Goal: Task Accomplishment & Management: Manage account settings

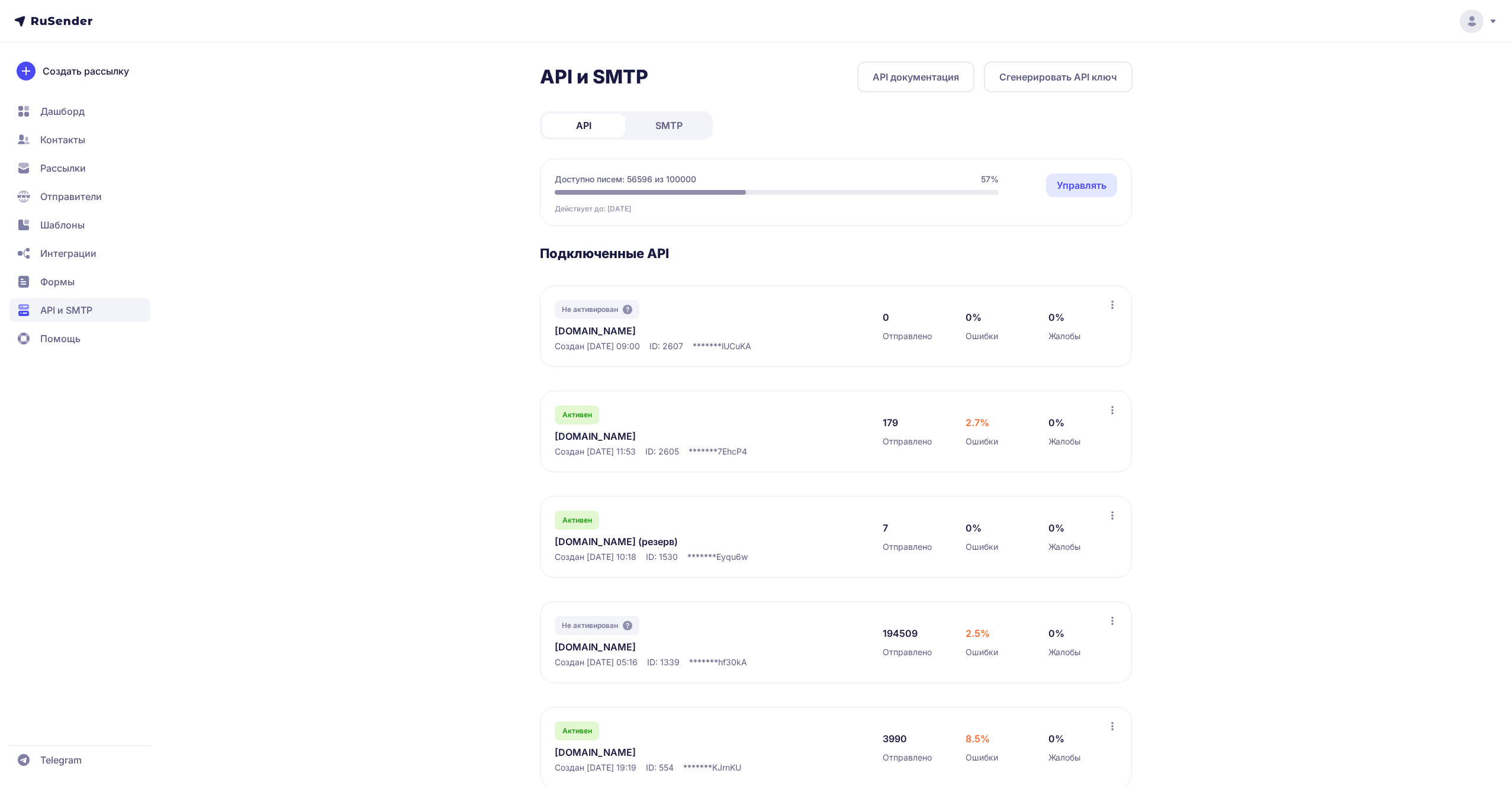
scroll to position [31, 0]
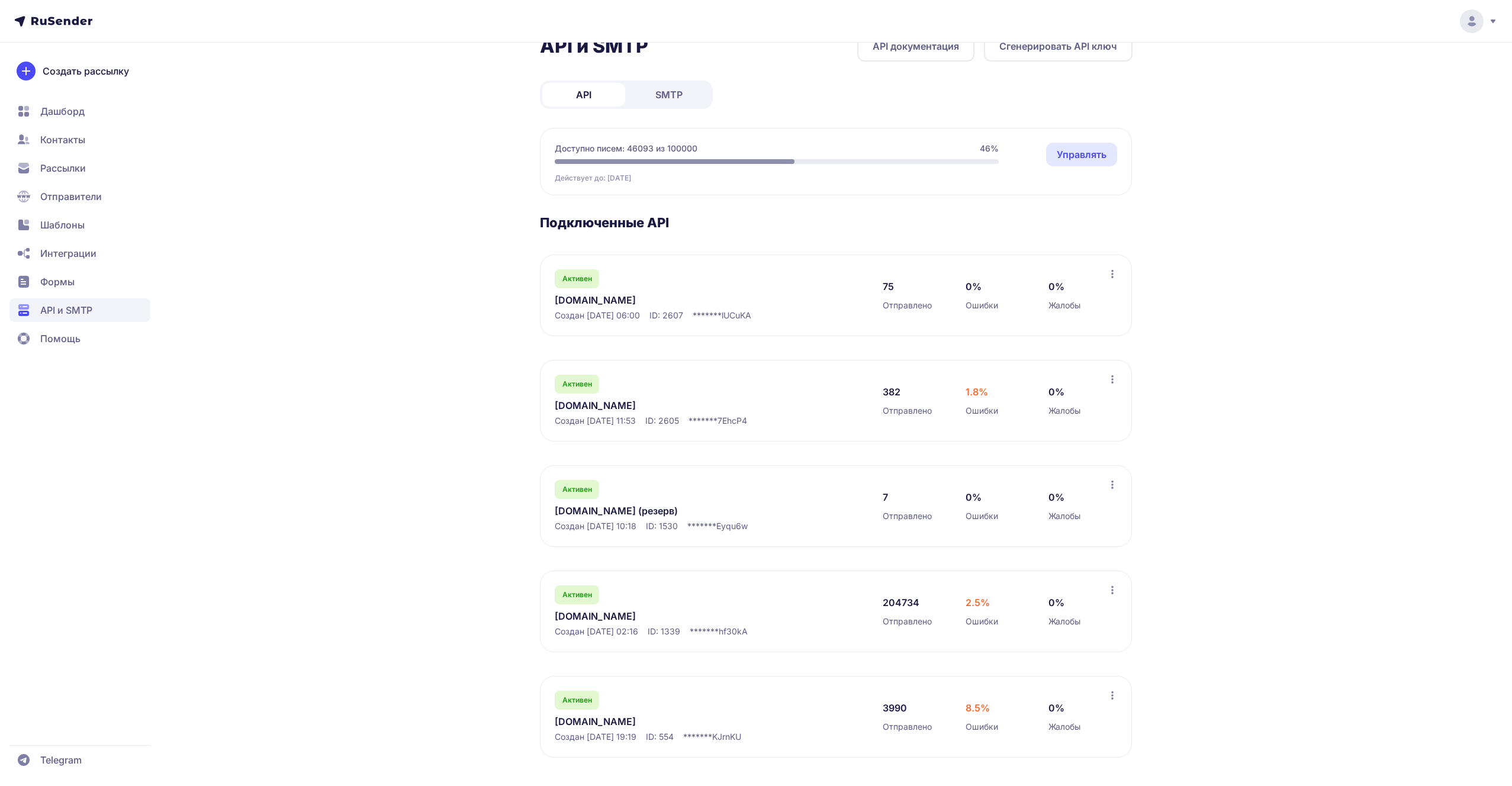
click at [618, 616] on link "[DOMAIN_NAME]" at bounding box center [676, 616] width 243 height 14
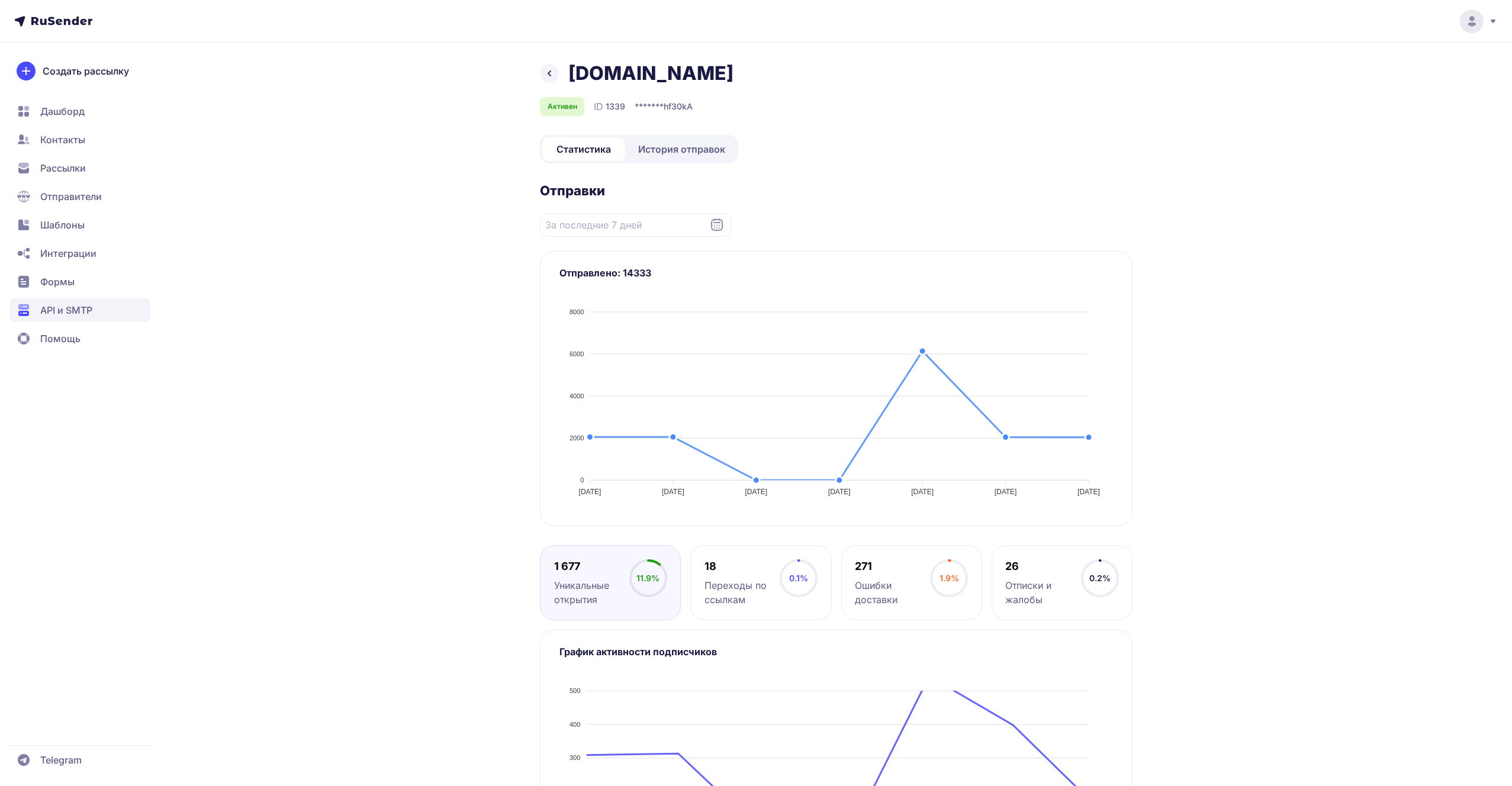
click at [672, 147] on span "История отправок" at bounding box center [681, 149] width 87 height 14
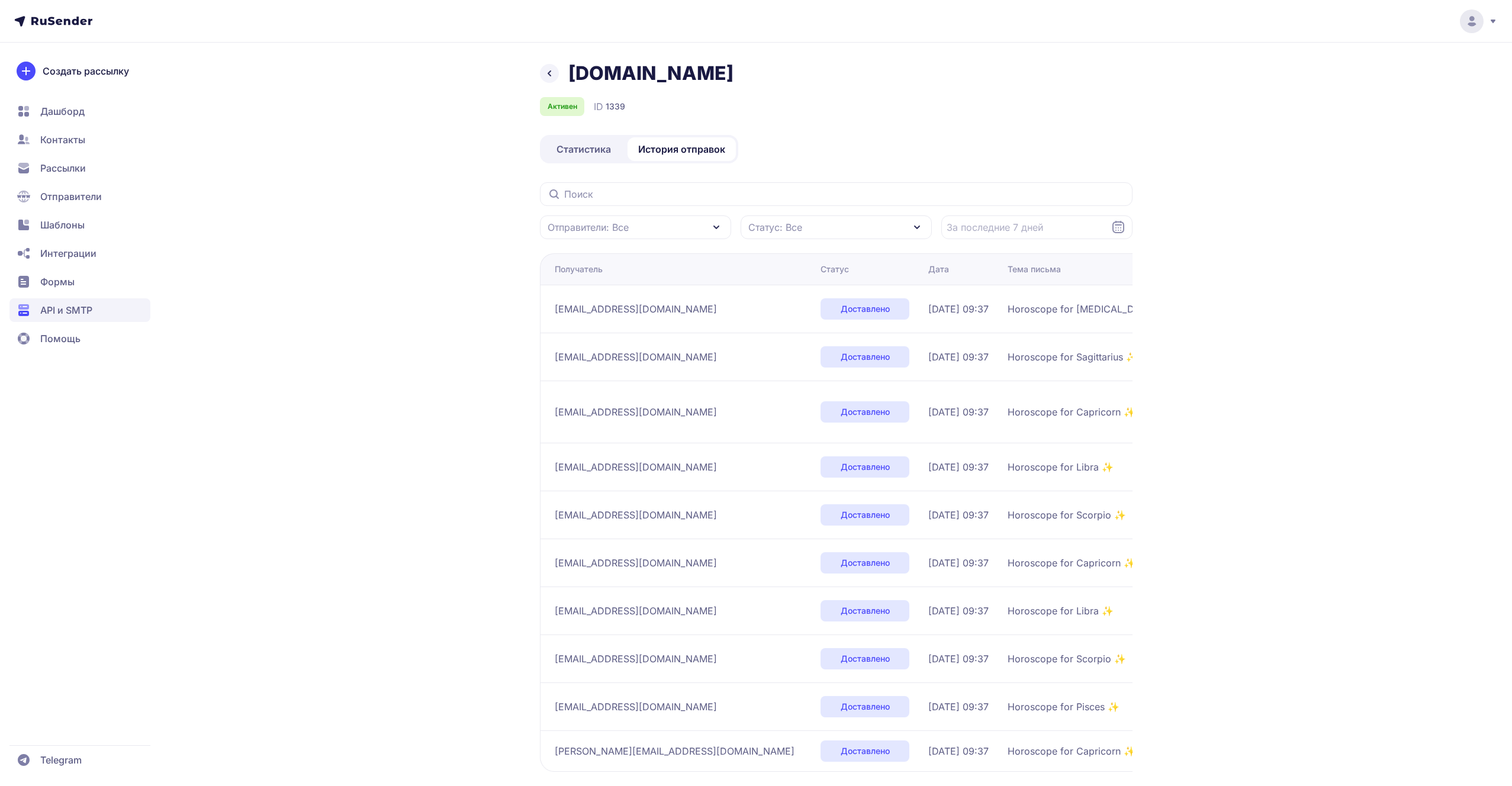
click at [787, 220] on span "Статус: Все" at bounding box center [775, 227] width 54 height 14
click at [773, 333] on span "Переполнен" at bounding box center [798, 331] width 58 height 14
checkbox input "true"
click at [776, 358] on span "Не существует" at bounding box center [804, 354] width 70 height 14
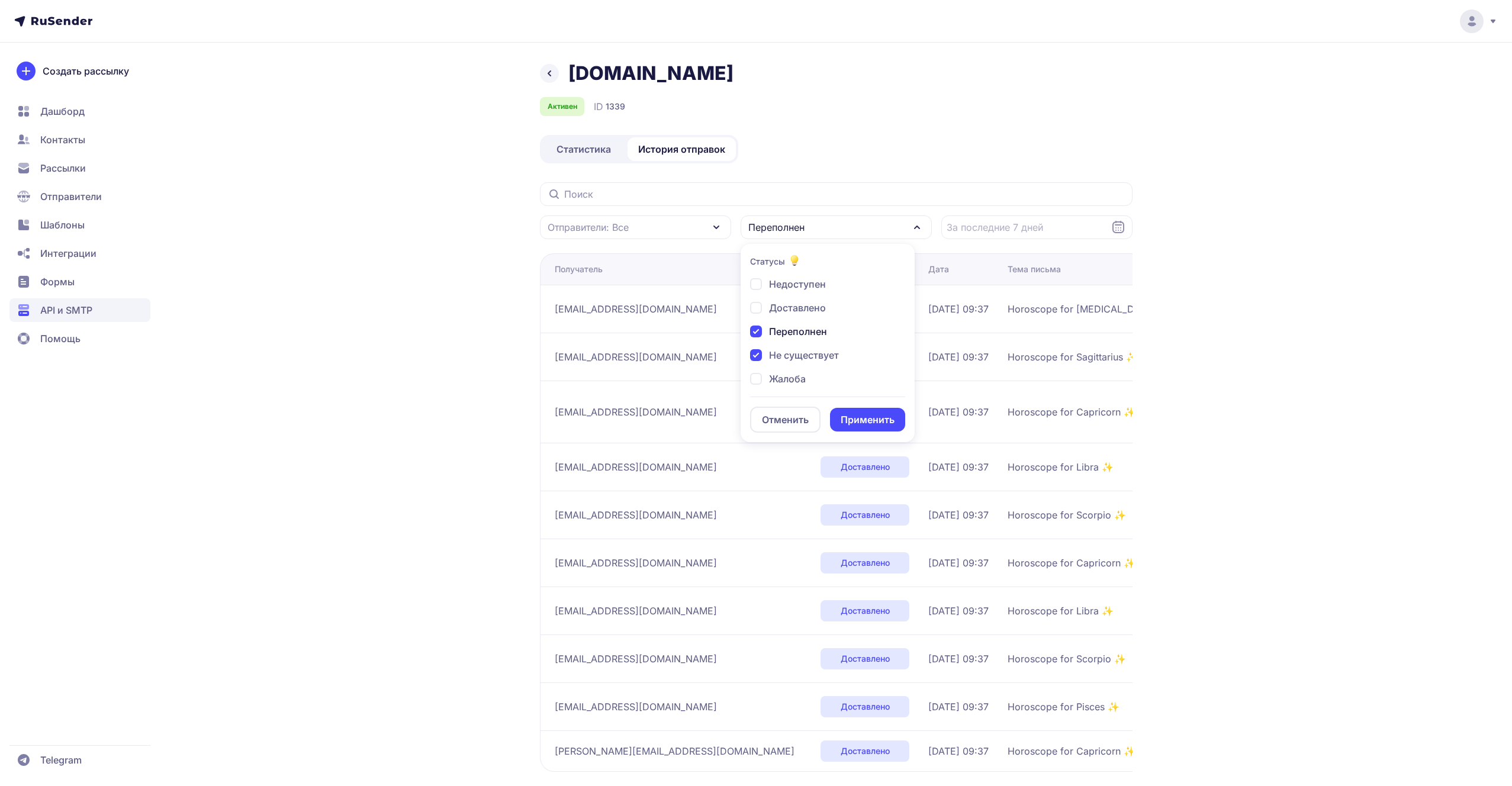
checkbox input "true"
click at [778, 379] on span "Жалоба" at bounding box center [787, 378] width 37 height 14
checkbox input "true"
click at [774, 283] on span "Недоступен" at bounding box center [797, 284] width 57 height 14
checkbox input "true"
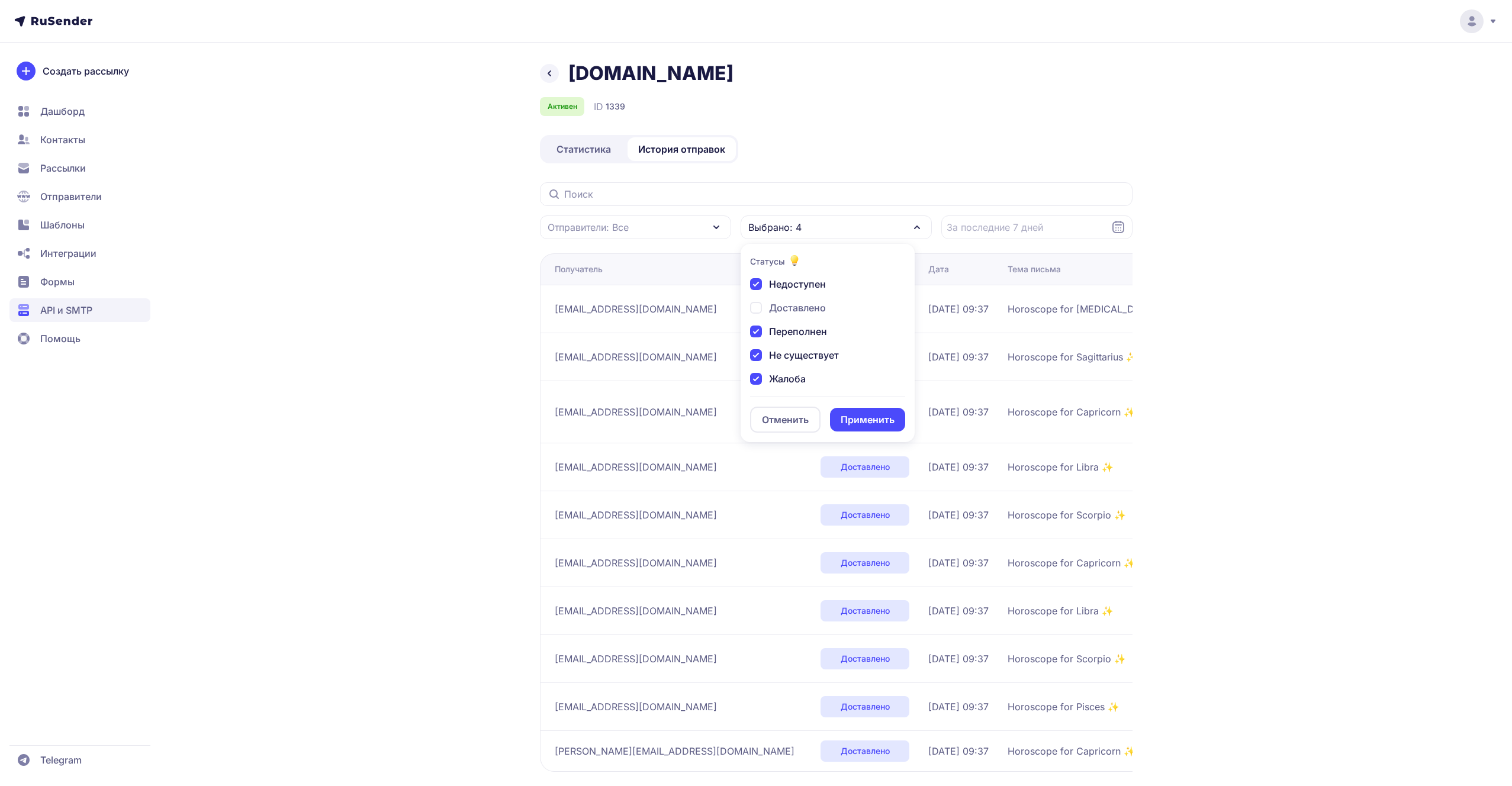
click at [848, 408] on button "Применить" at bounding box center [867, 420] width 75 height 24
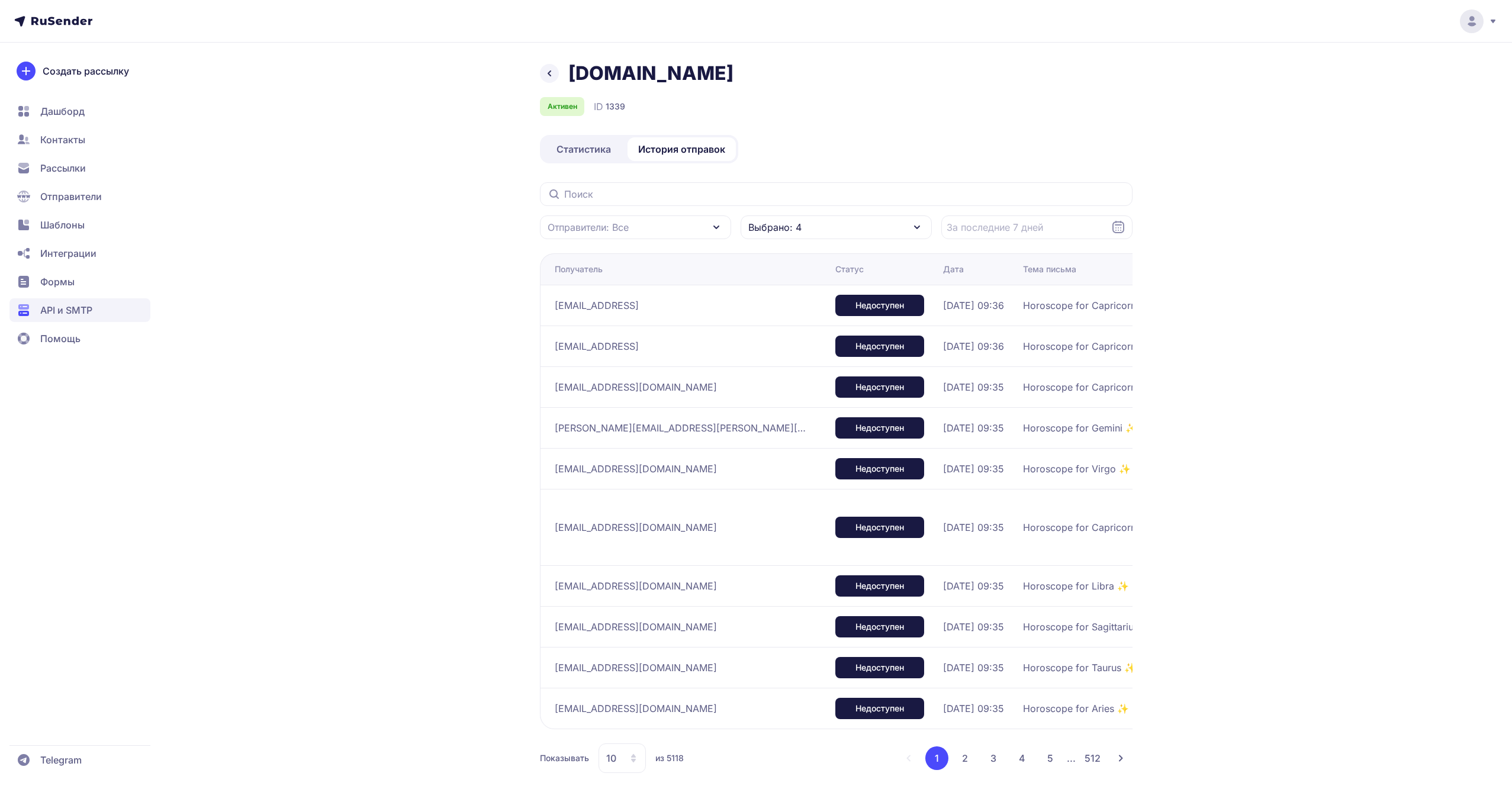
click at [971, 752] on button "2" at bounding box center [965, 758] width 24 height 24
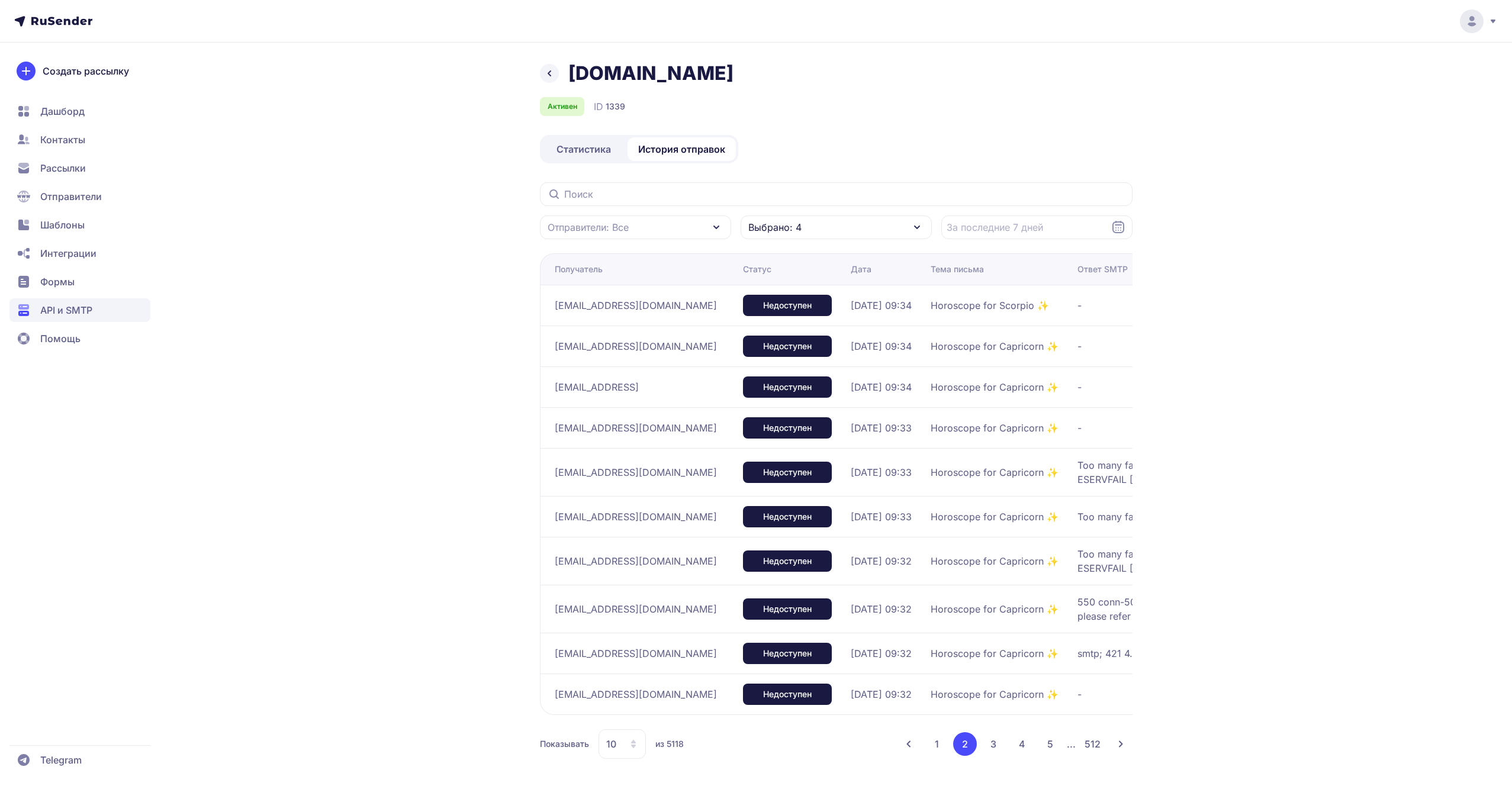
click at [994, 756] on button "3" at bounding box center [994, 744] width 24 height 24
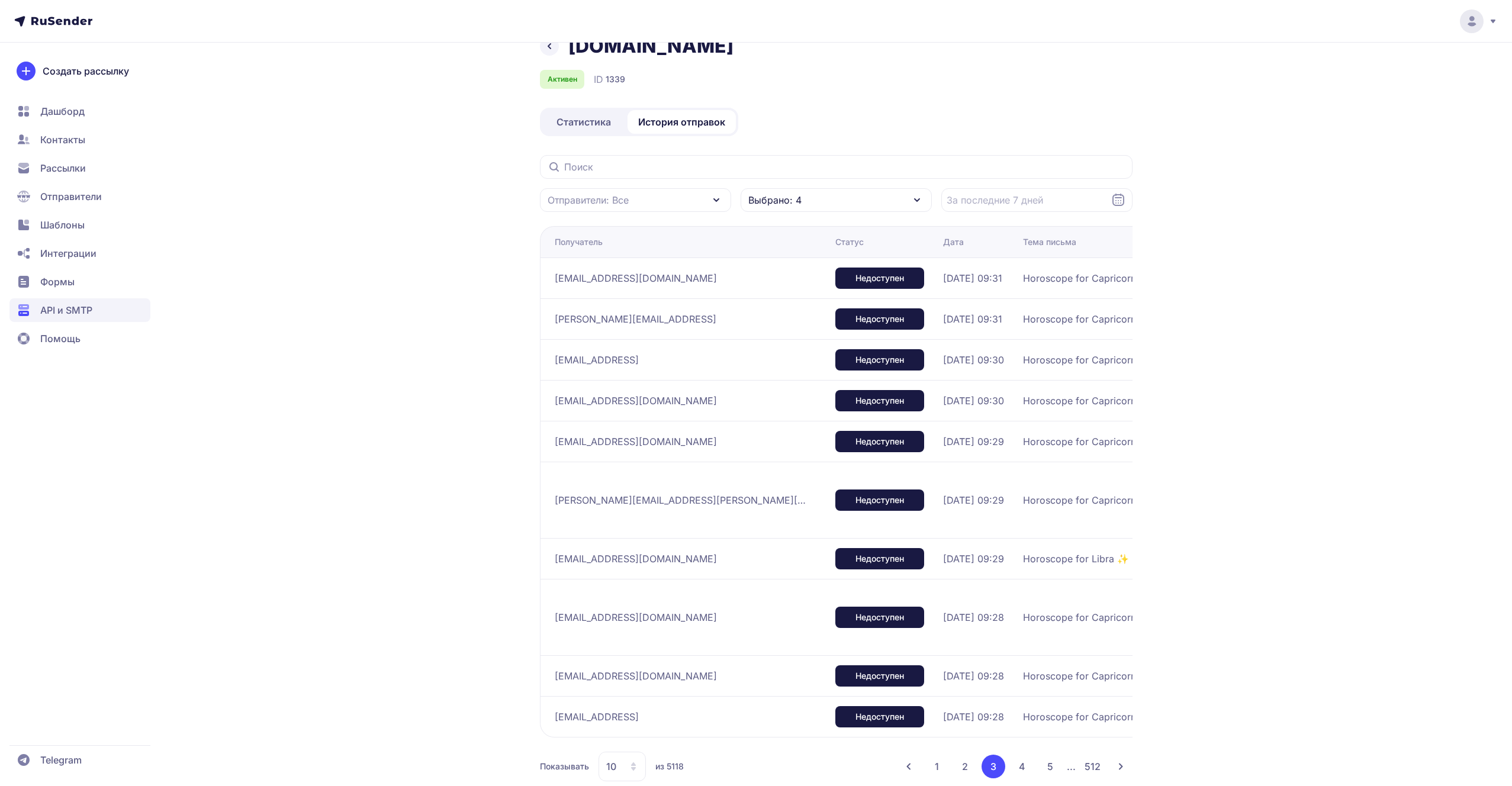
scroll to position [49, 0]
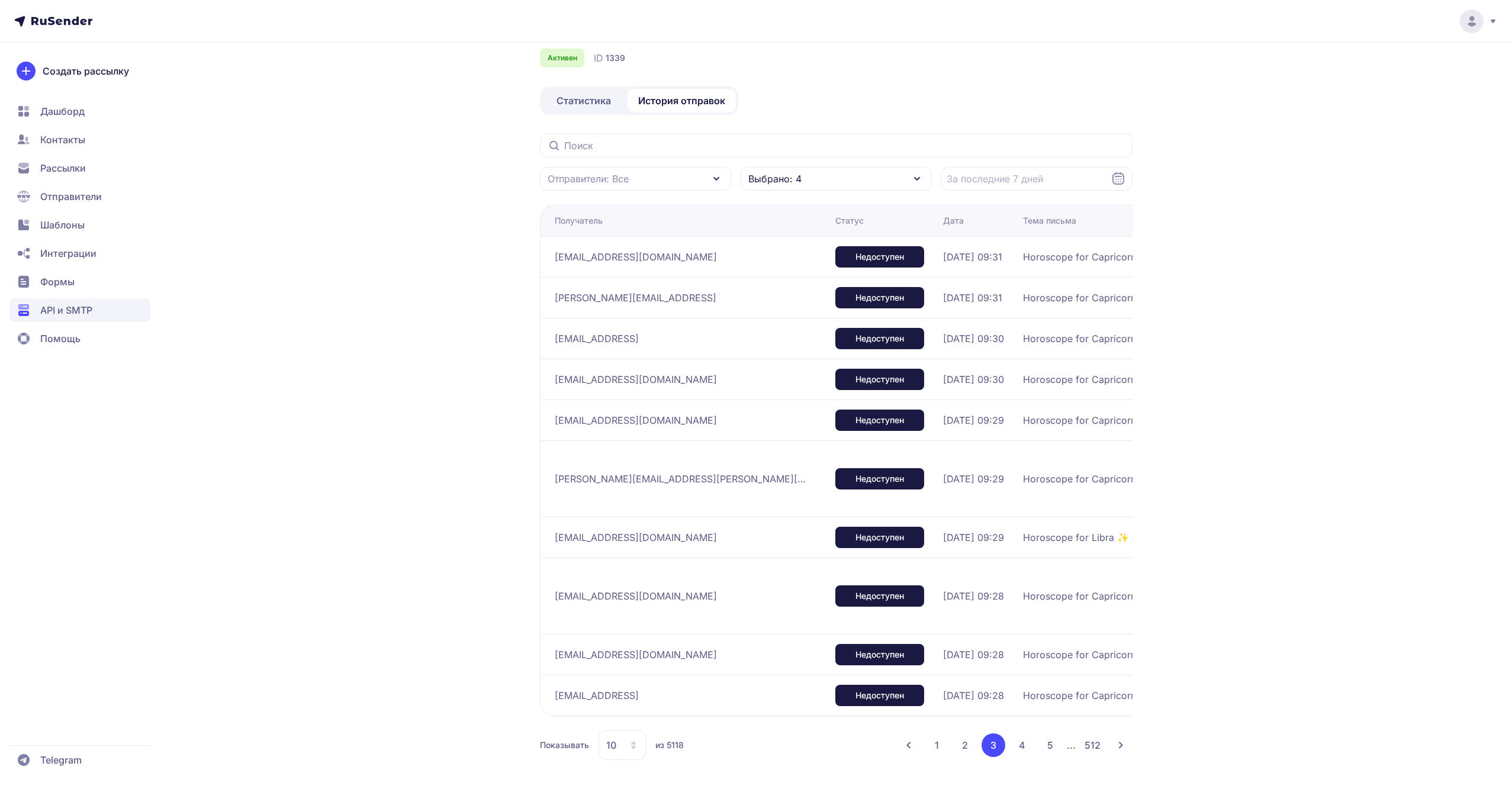
click at [940, 747] on button "1" at bounding box center [937, 745] width 23 height 24
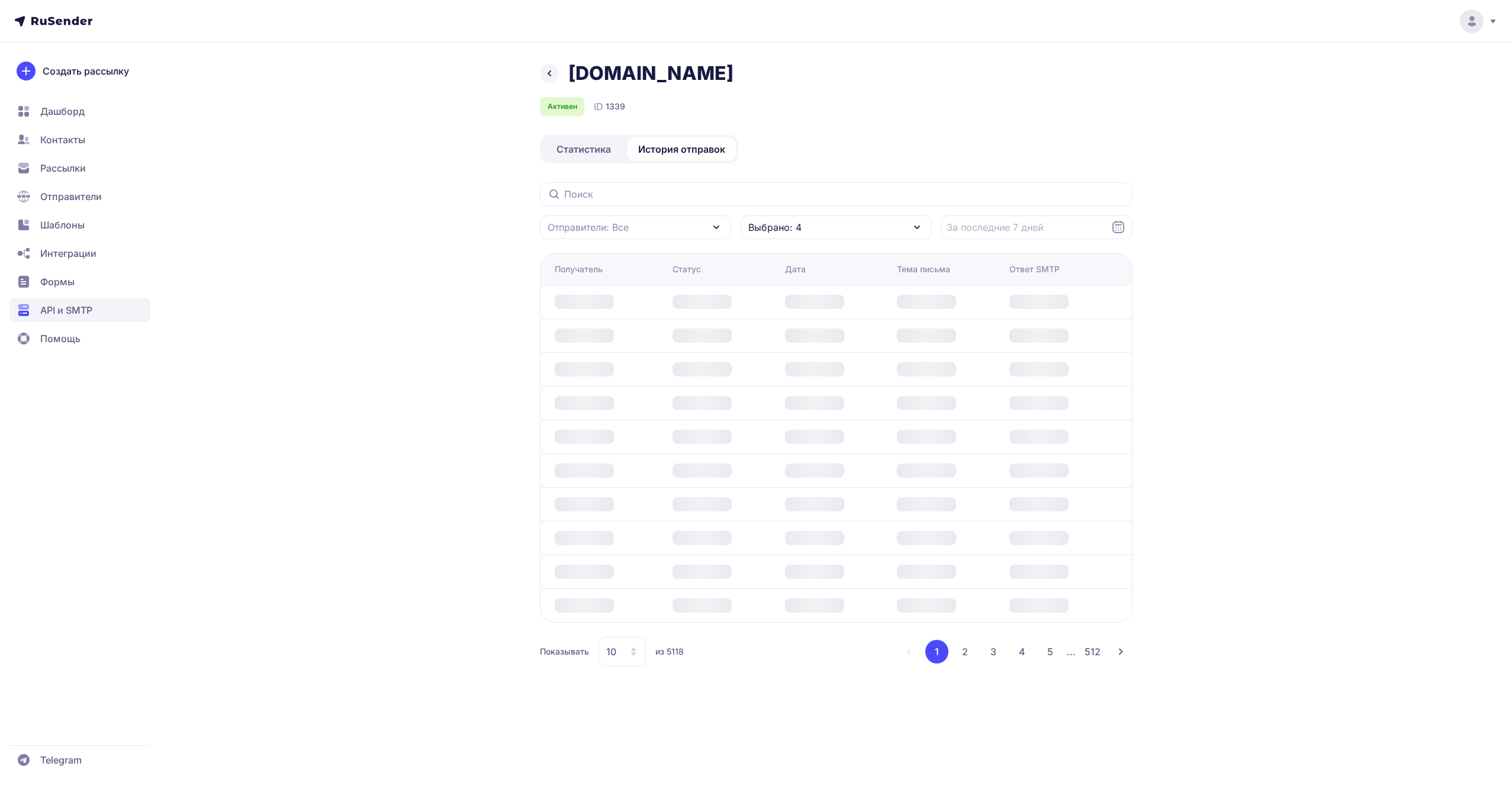
scroll to position [0, 0]
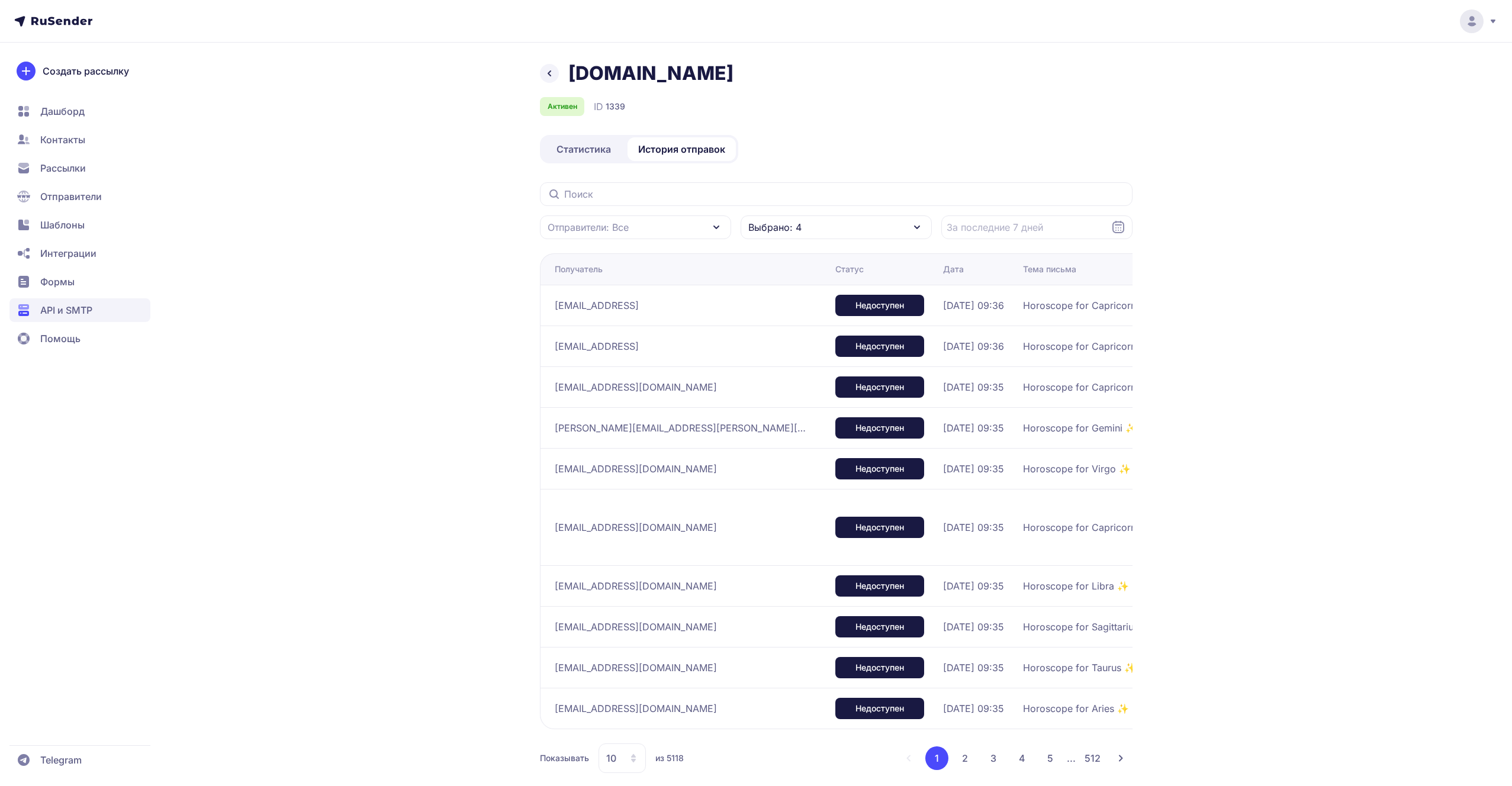
click at [973, 753] on button "2" at bounding box center [965, 758] width 24 height 24
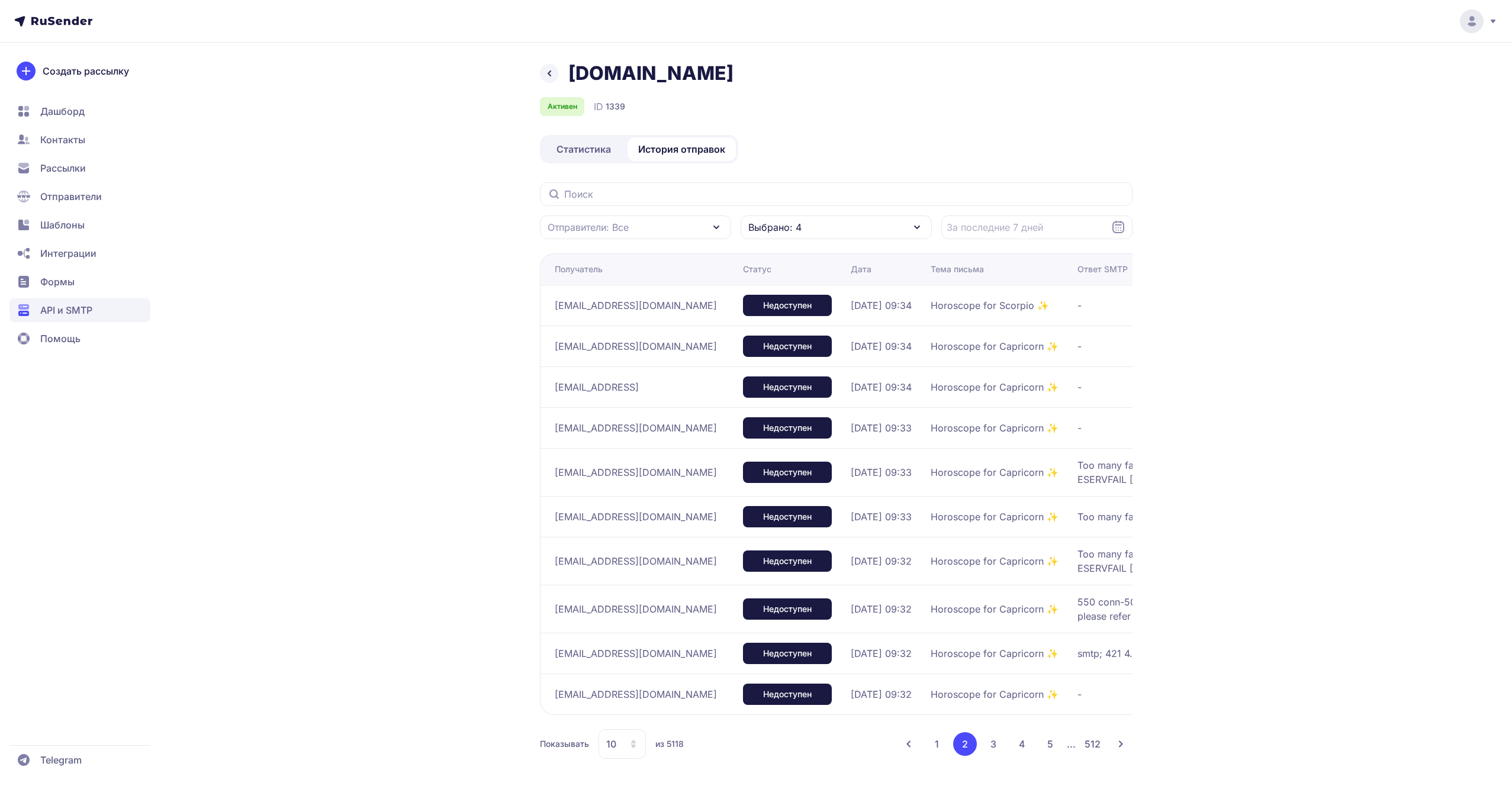
click at [998, 749] on button "3" at bounding box center [994, 744] width 24 height 24
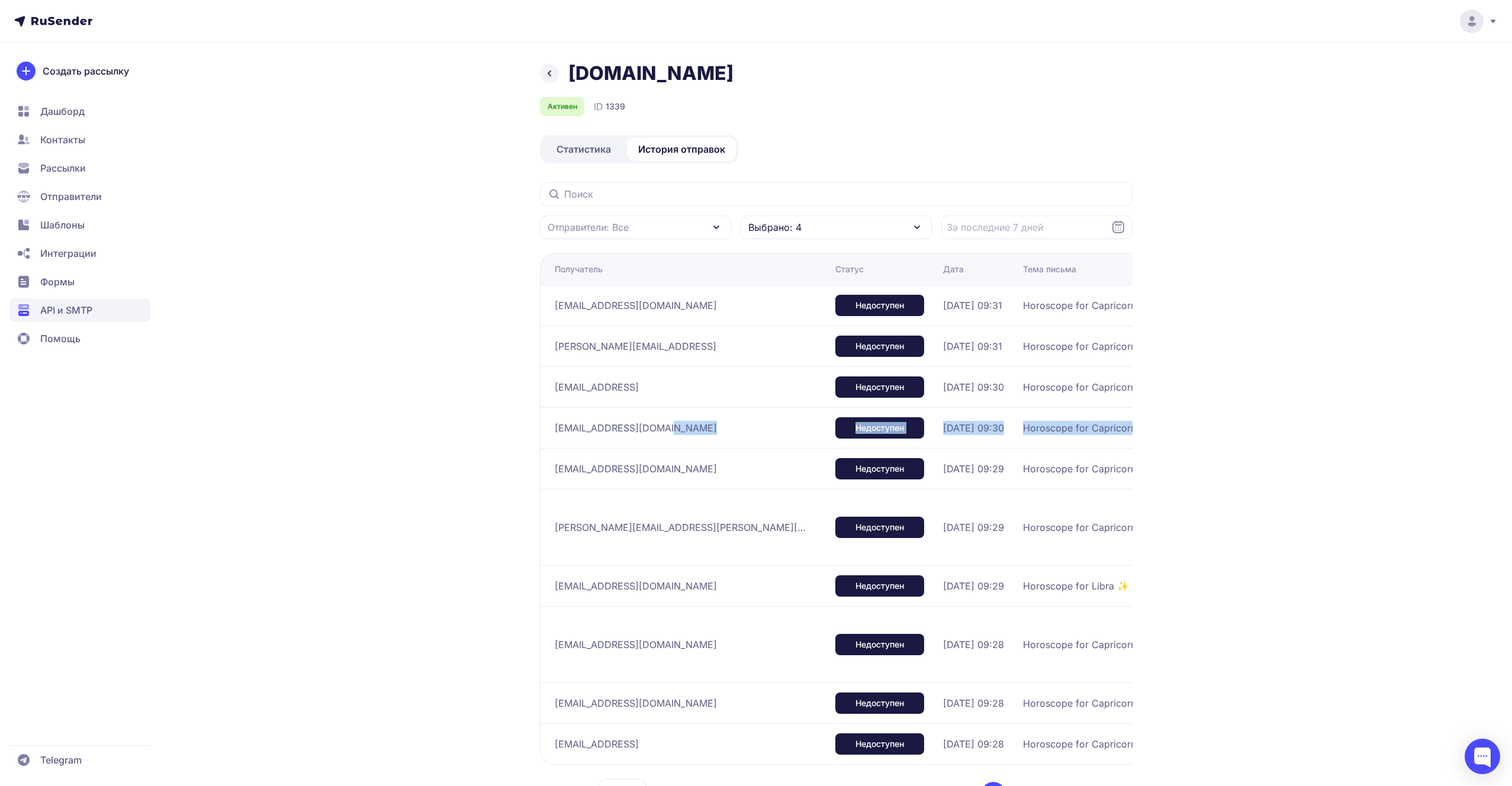
drag, startPoint x: 663, startPoint y: 424, endPoint x: 613, endPoint y: 450, distance: 56.4
click at [613, 450] on tbody "[EMAIL_ADDRESS][DOMAIN_NAME] Недоступен [DATE] 09:31 Horoscope for Capricorn ✨ …" at bounding box center [1010, 524] width 940 height 479
click at [613, 450] on td "[EMAIL_ADDRESS][DOMAIN_NAME]" at bounding box center [685, 468] width 291 height 41
